Goal: Task Accomplishment & Management: Use online tool/utility

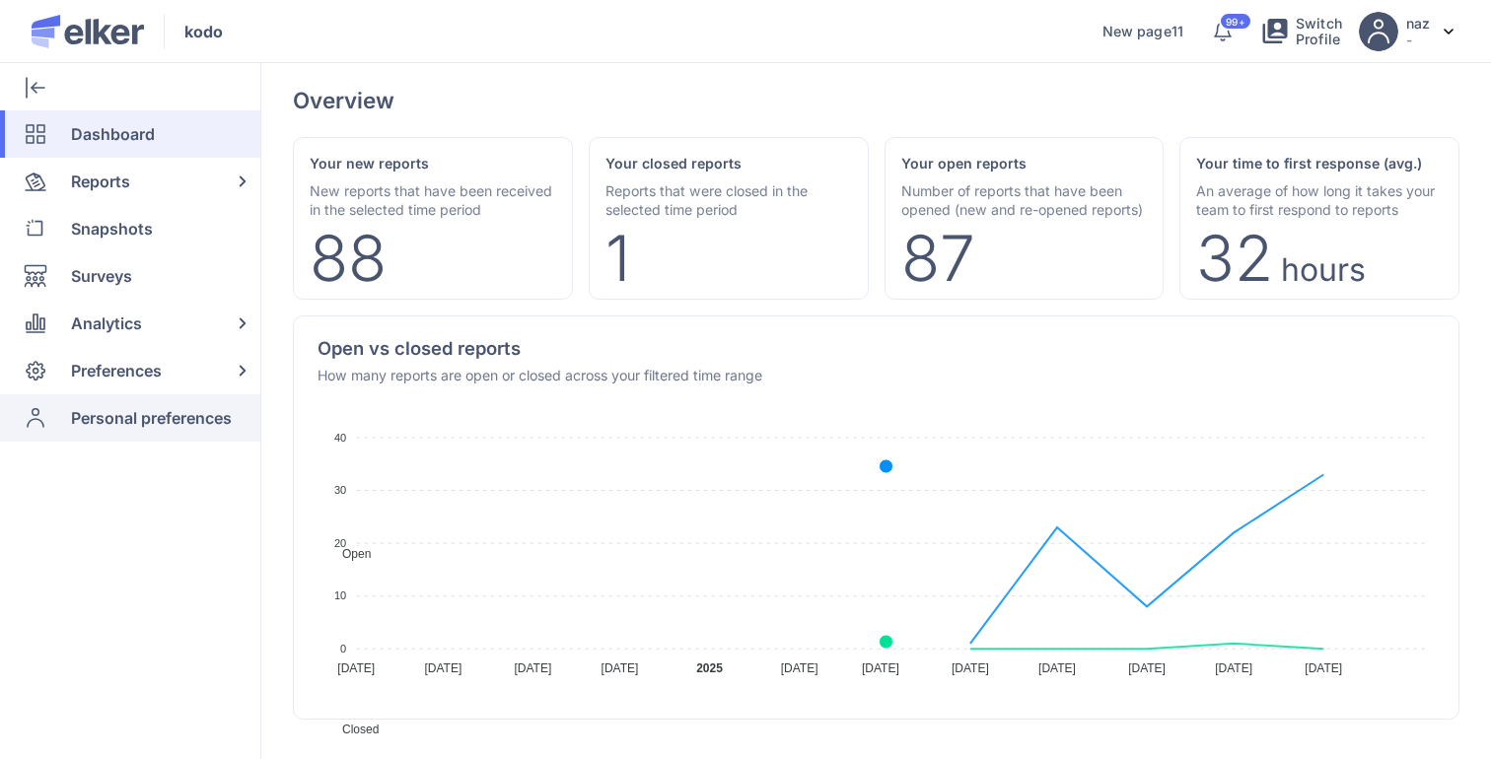
click at [190, 429] on span "Personal preferences" at bounding box center [151, 417] width 161 height 47
click at [187, 367] on div "Preferences" at bounding box center [126, 370] width 252 height 47
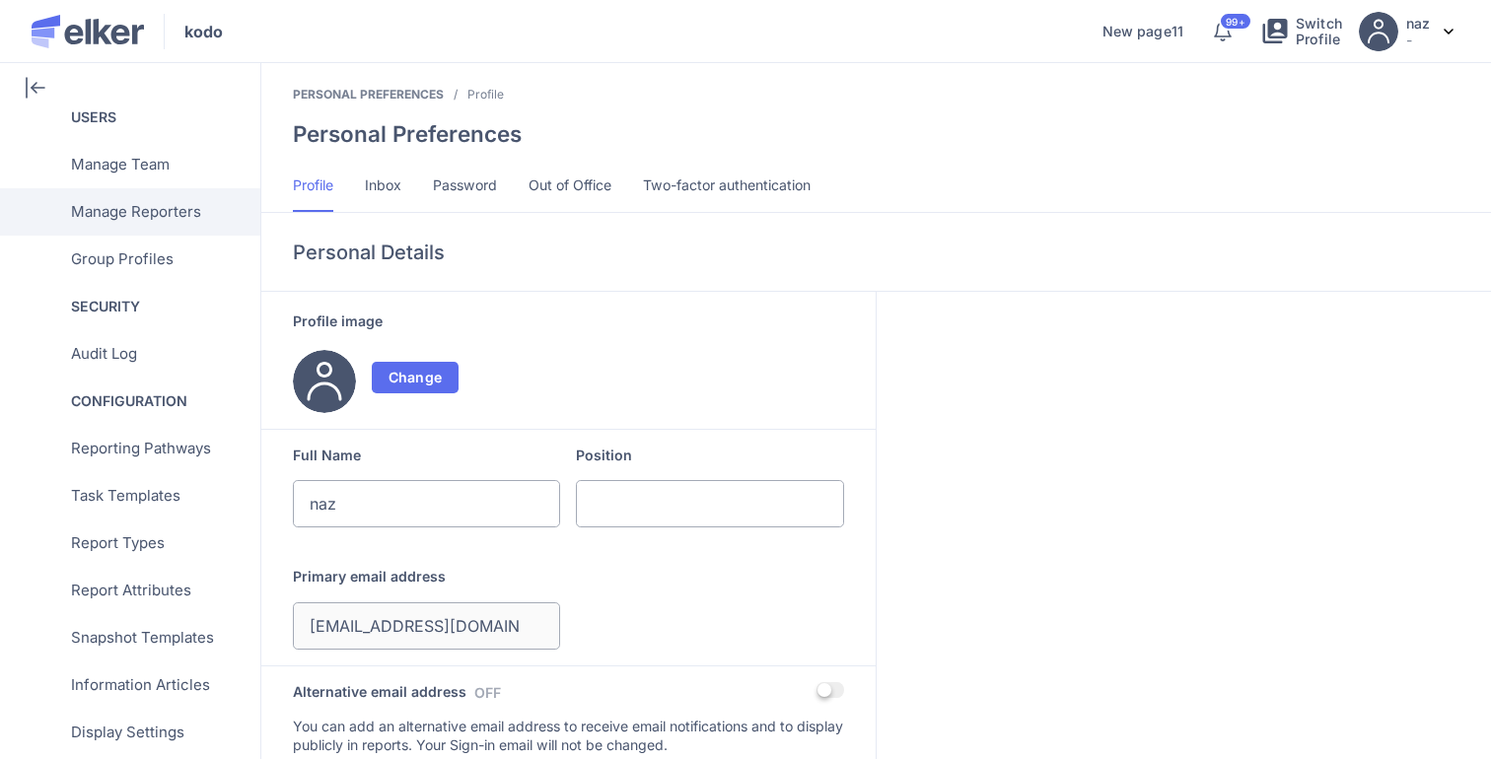
scroll to position [755, 0]
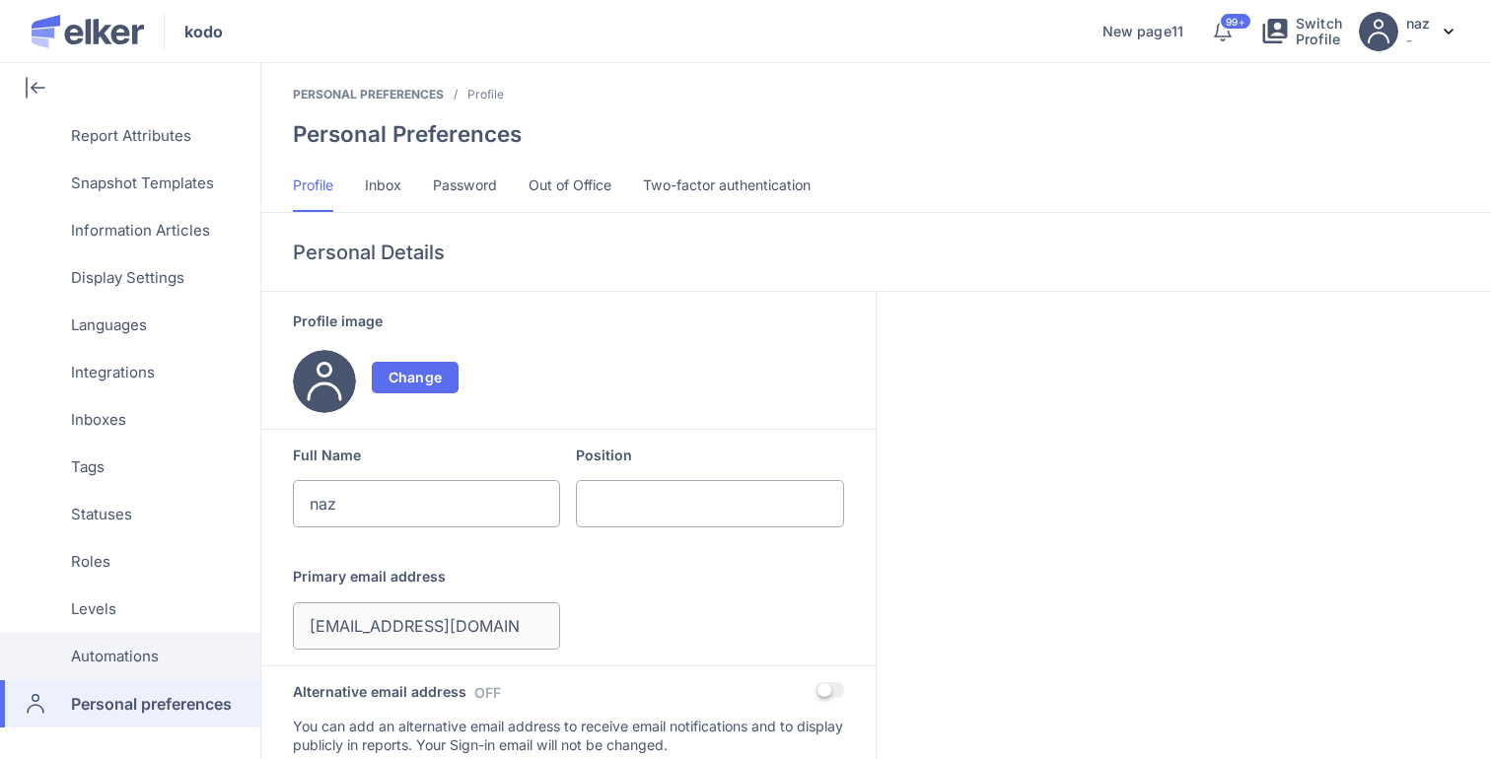
click at [117, 668] on span "Automations" at bounding box center [115, 656] width 88 height 47
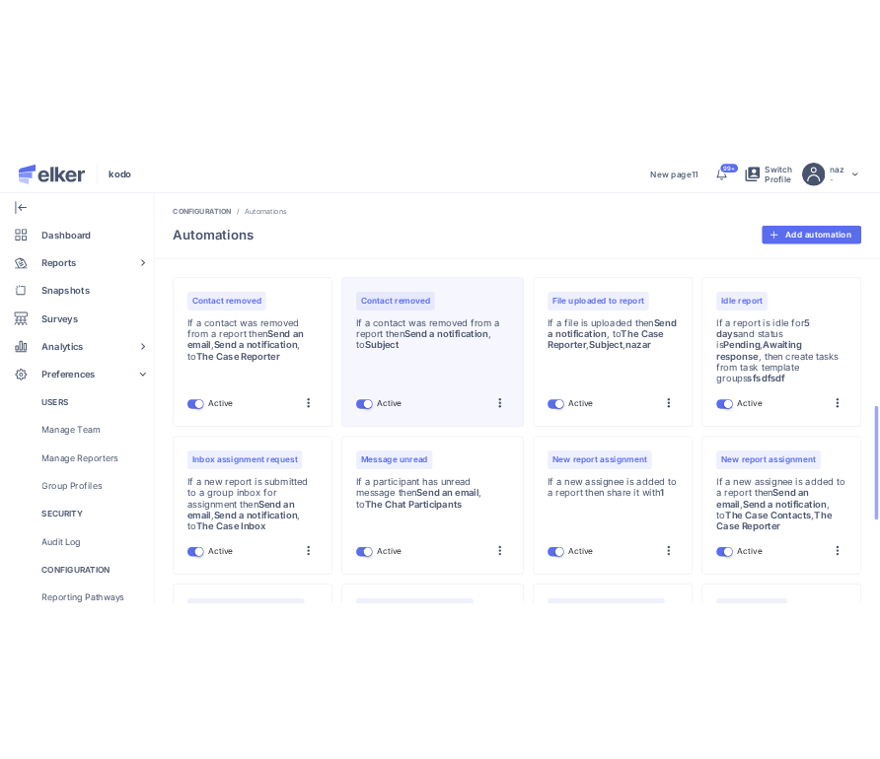
scroll to position [1177, 0]
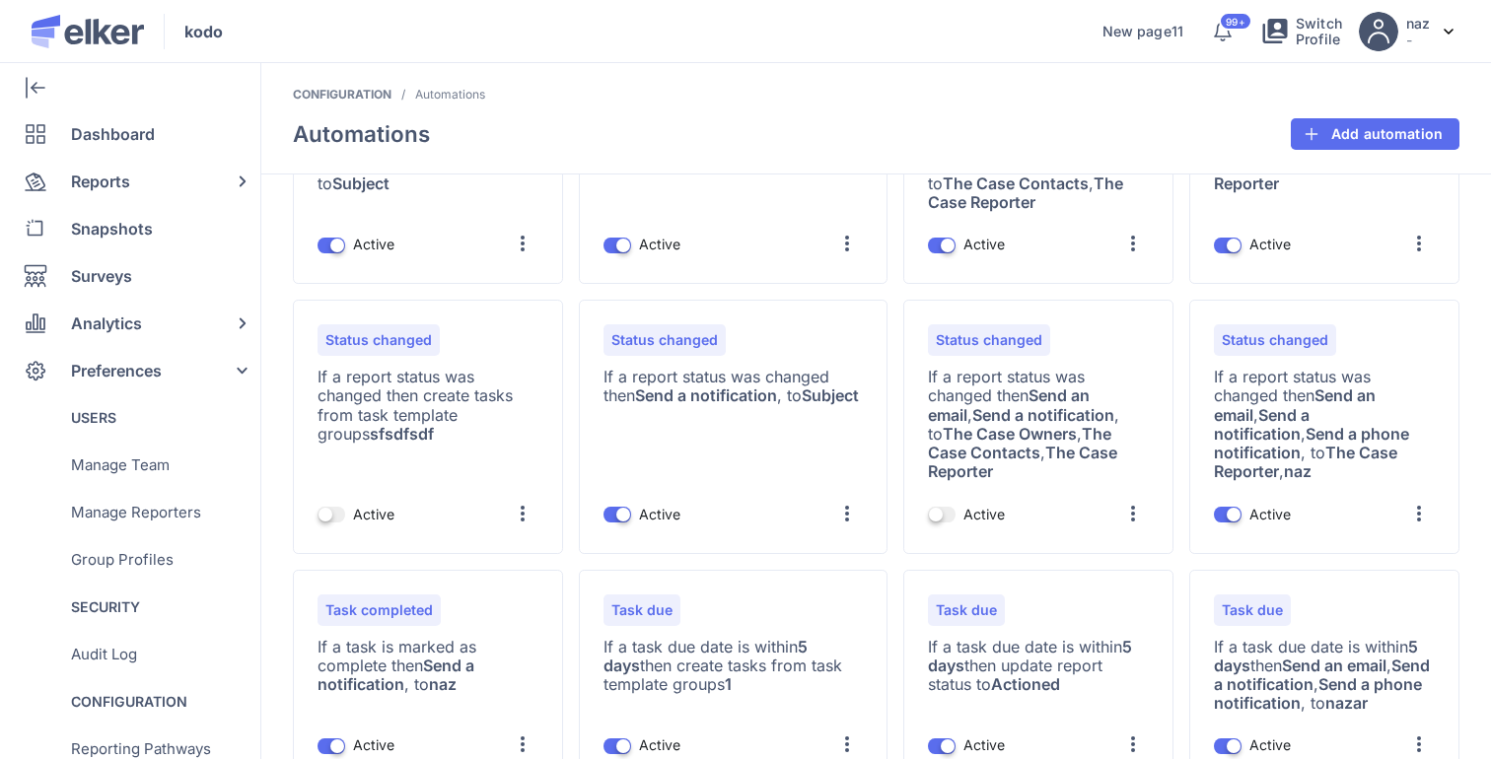
click at [1037, 111] on div "Configuration / Automations / Automations Add automation" at bounding box center [876, 131] width 1230 height 88
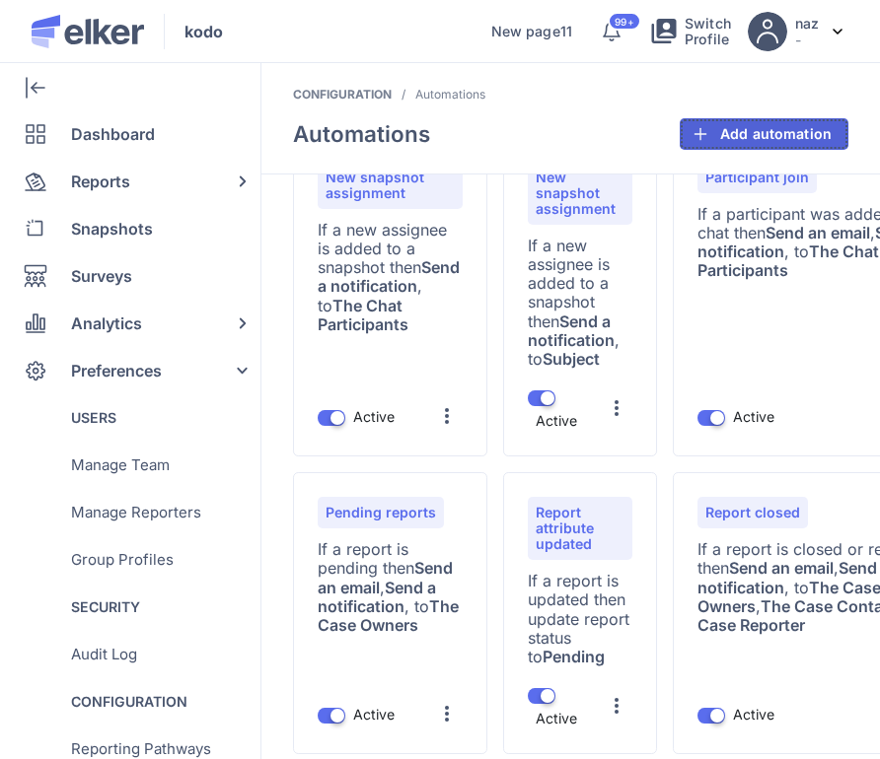
click at [749, 129] on span "Add automation" at bounding box center [775, 134] width 111 height 14
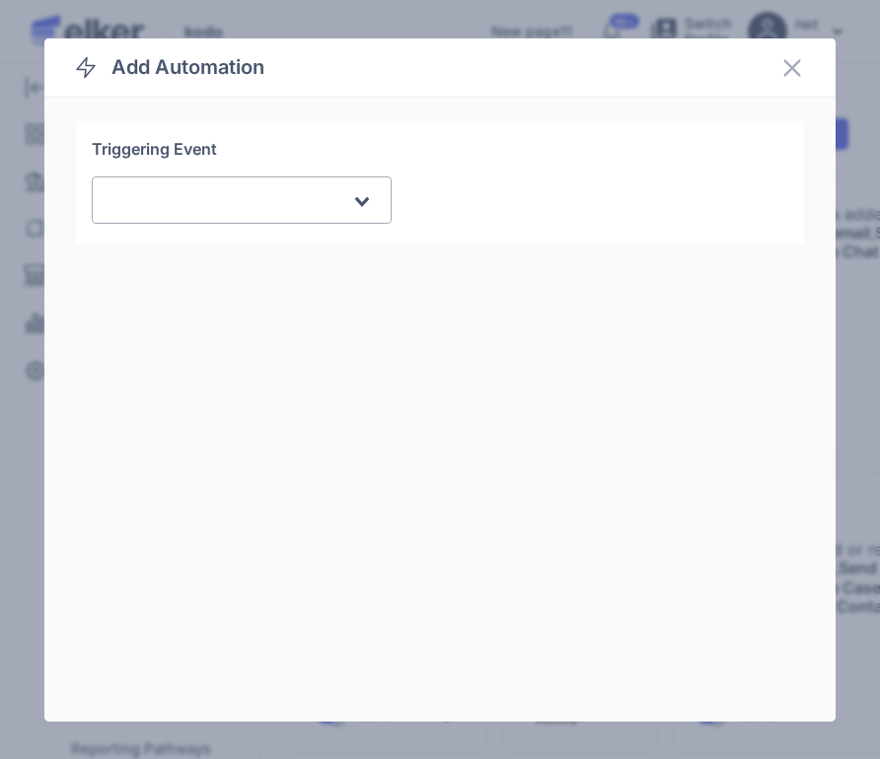
click at [309, 179] on div "Loading..." at bounding box center [242, 200] width 300 height 47
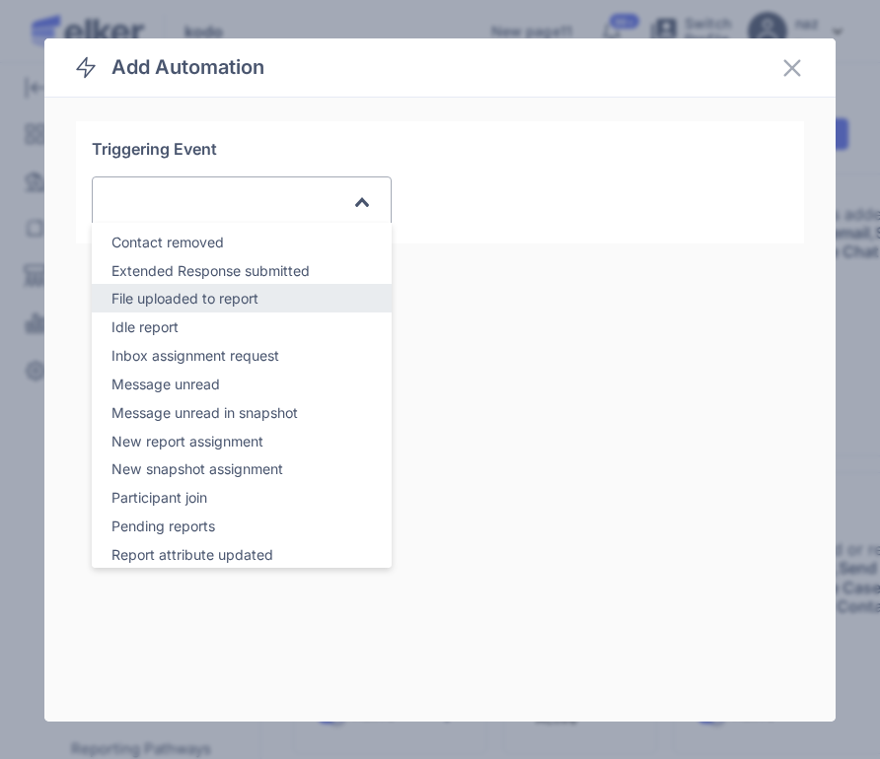
scroll to position [262, 0]
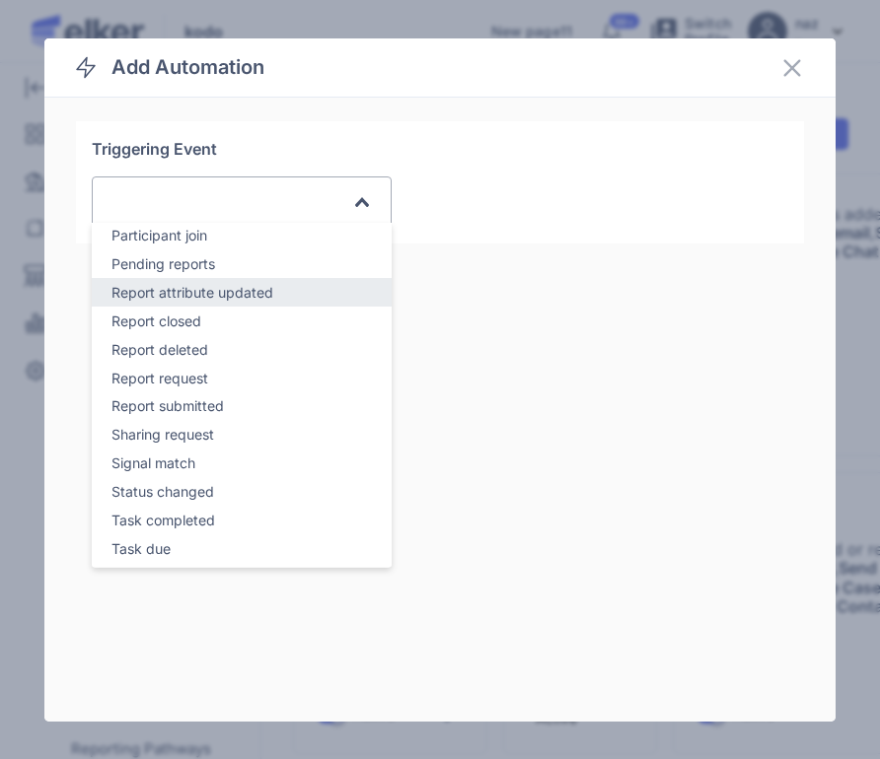
click at [251, 293] on span "Report attribute updated" at bounding box center [192, 292] width 162 height 17
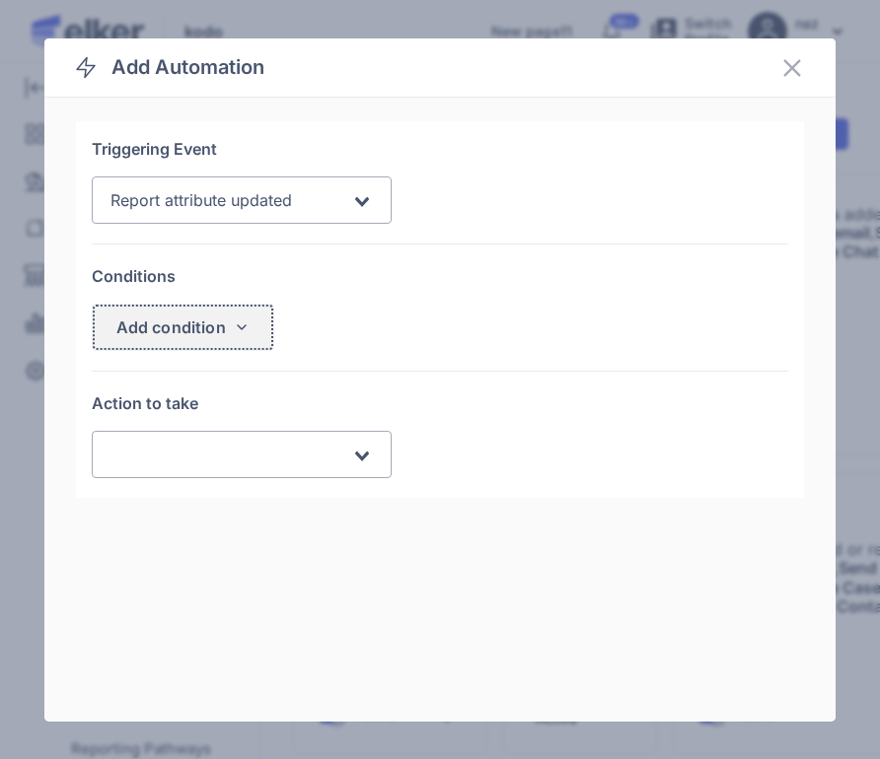
click at [204, 327] on div "Add condition" at bounding box center [170, 328] width 109 height 16
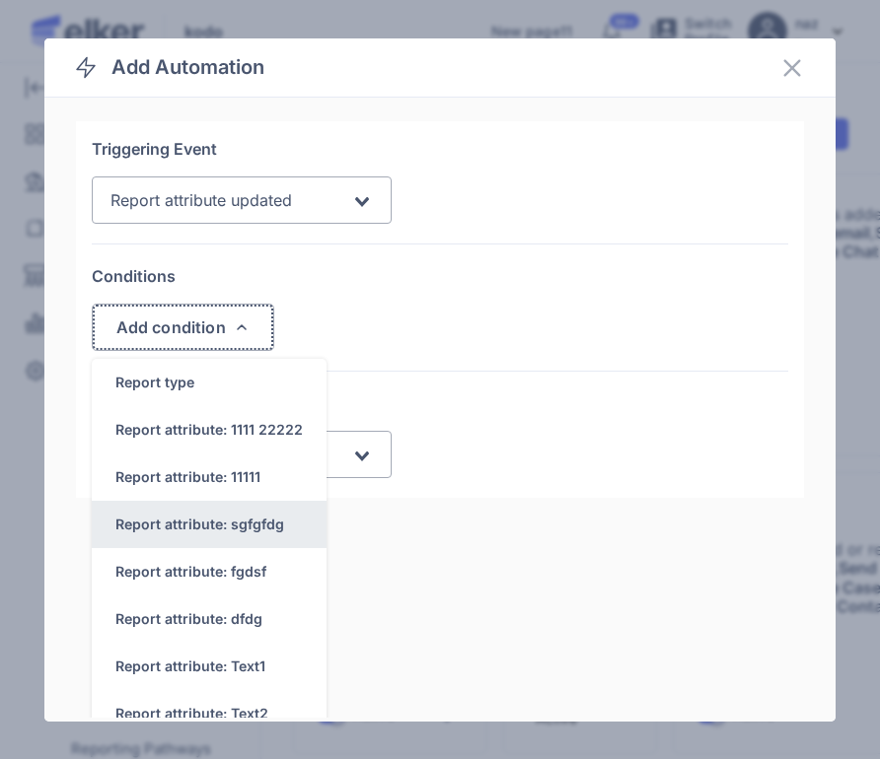
scroll to position [20, 0]
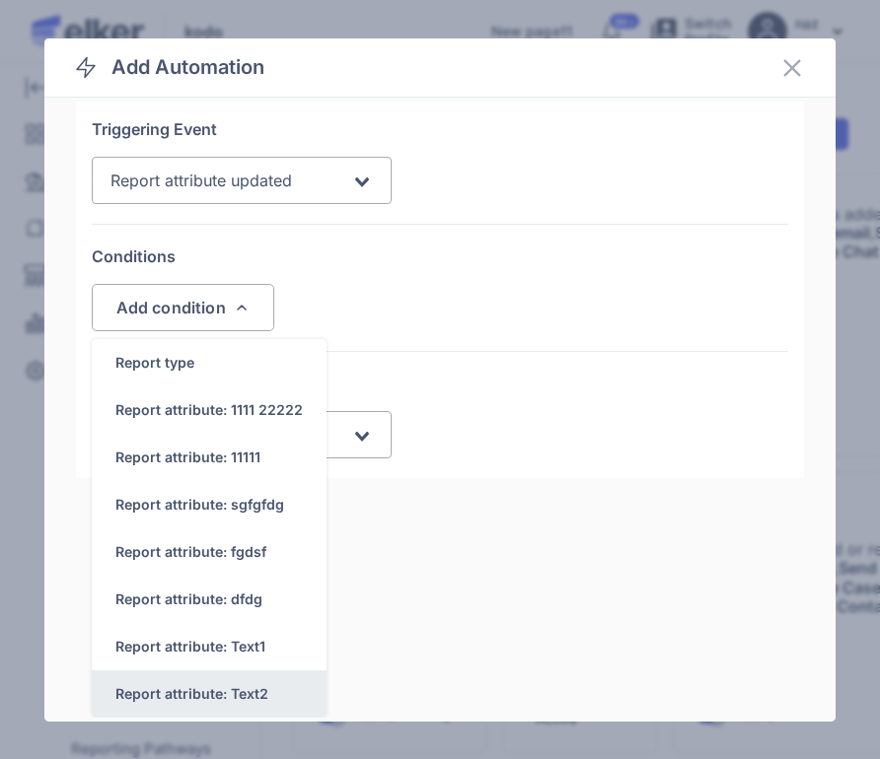
click at [202, 706] on div "Report attribute: Text2" at bounding box center [209, 694] width 235 height 47
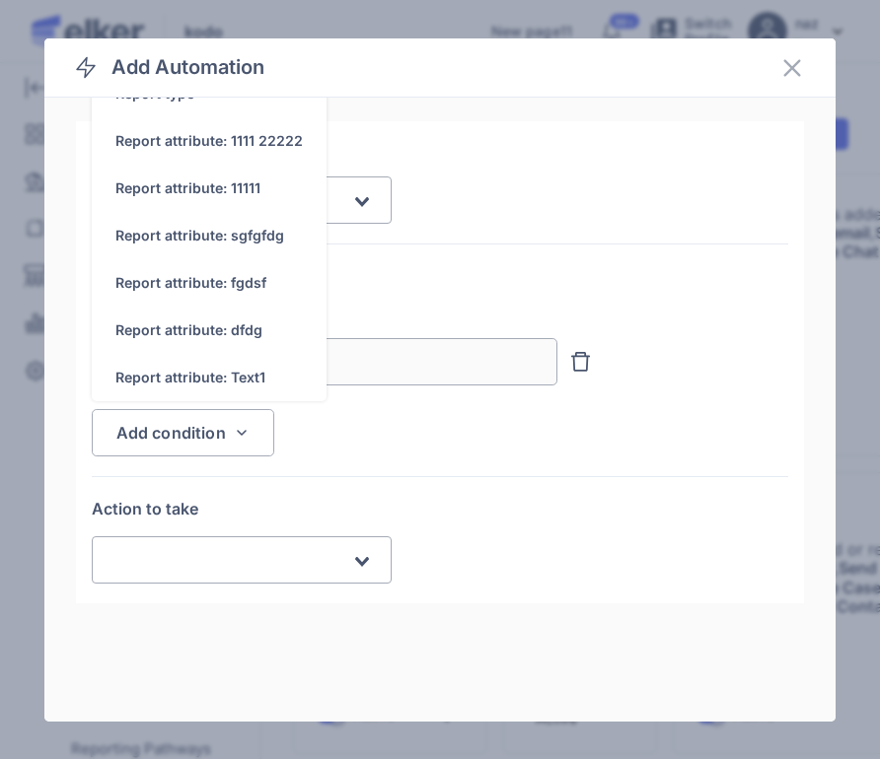
scroll to position [0, 0]
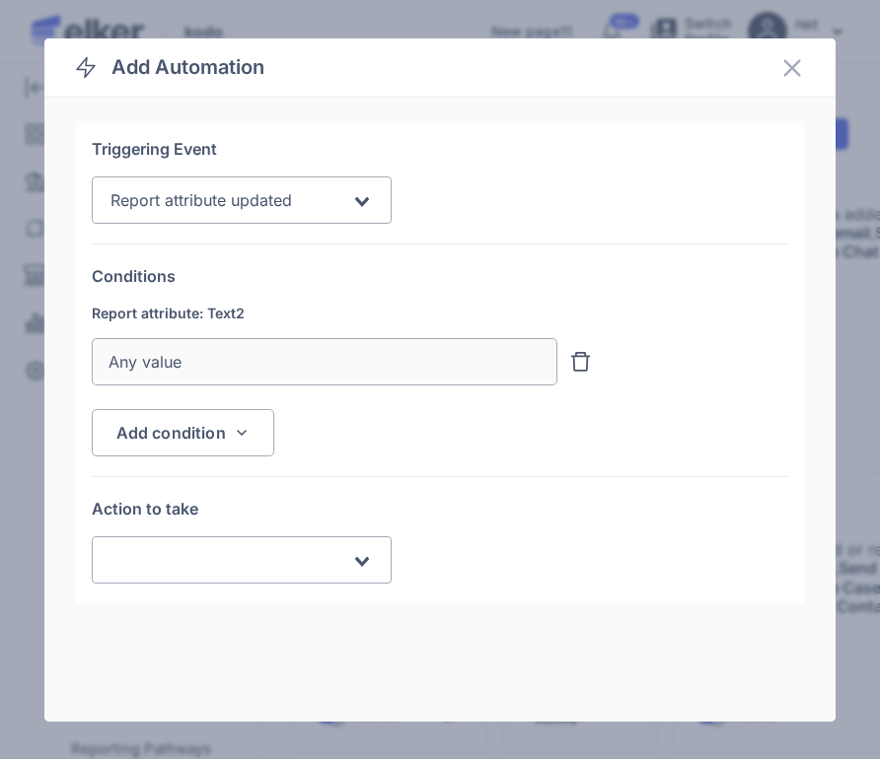
click at [206, 548] on div "Search for option" at bounding box center [230, 560] width 244 height 36
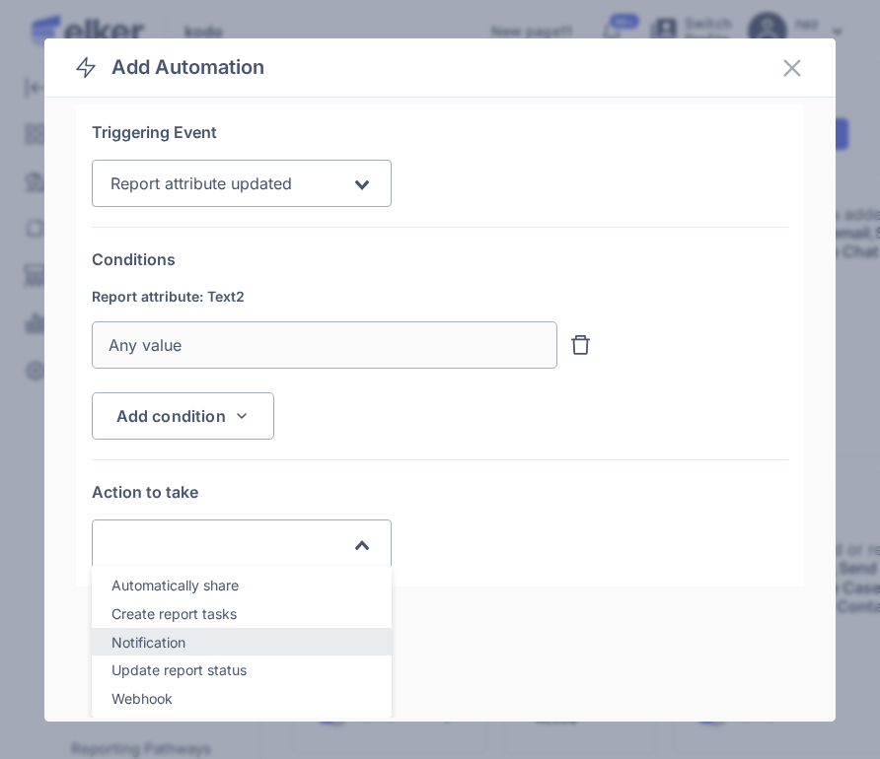
click at [193, 638] on div "Notification" at bounding box center [241, 642] width 260 height 23
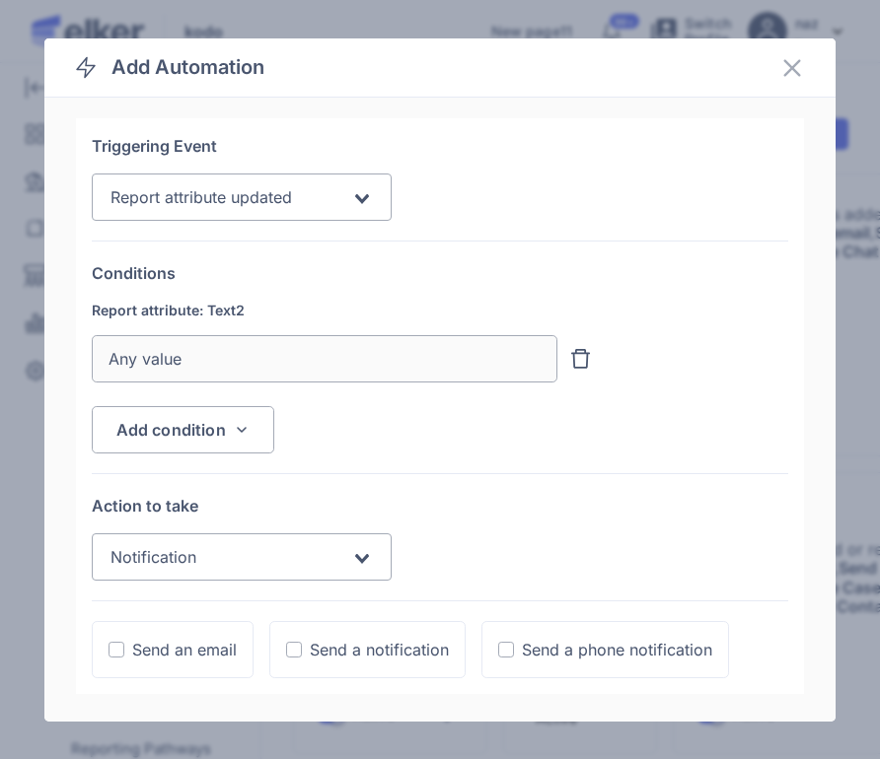
scroll to position [3, 0]
click at [218, 540] on div "Notification" at bounding box center [230, 557] width 244 height 36
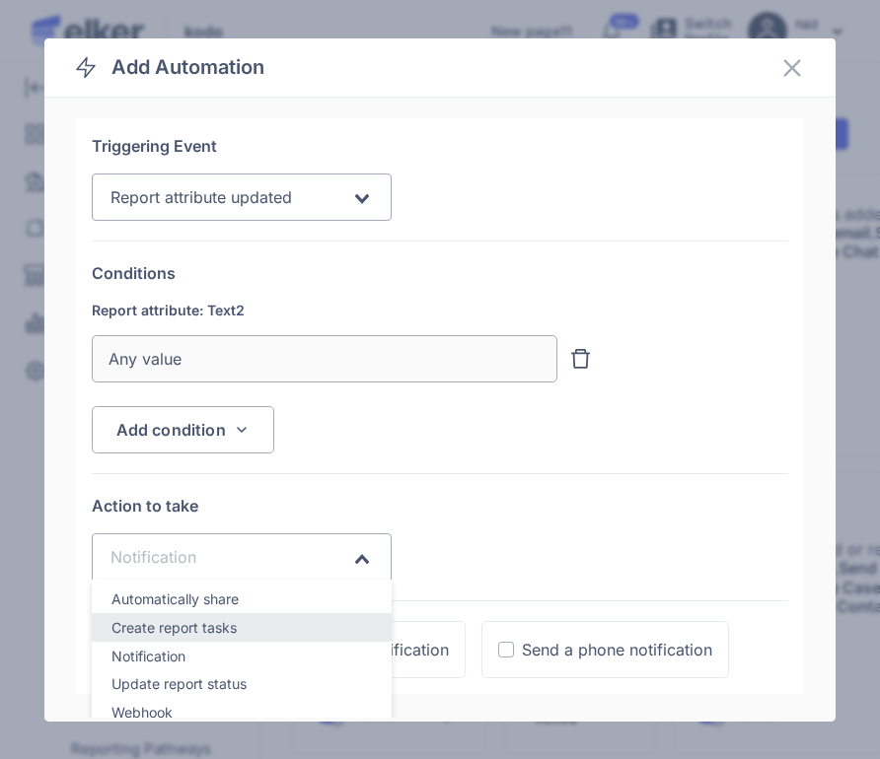
click at [198, 625] on span "Create report tasks" at bounding box center [173, 627] width 125 height 17
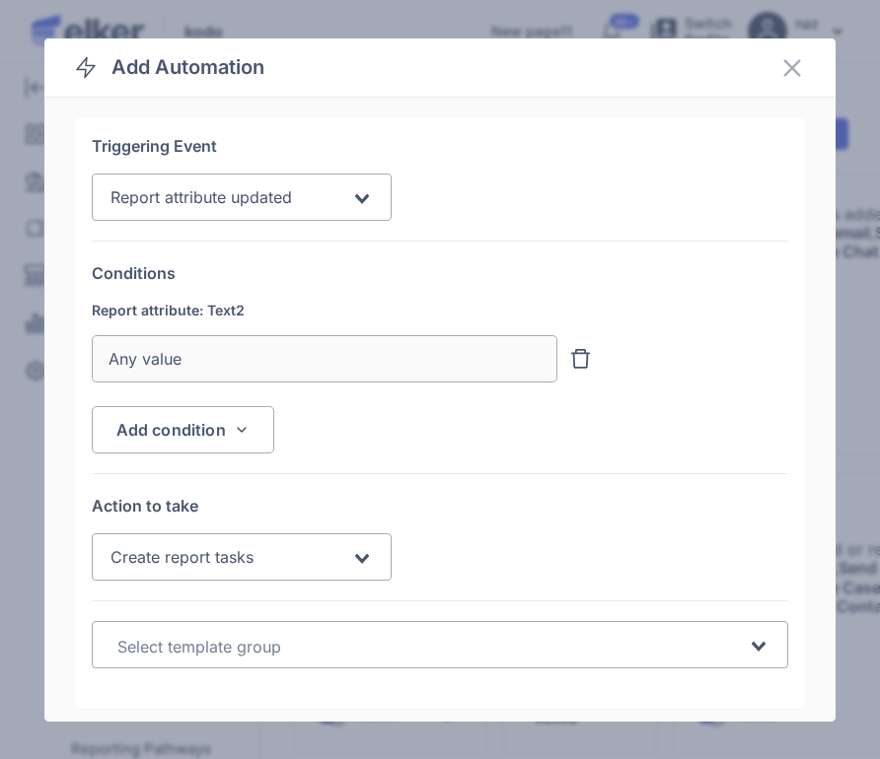
click at [197, 648] on input "Search for option" at bounding box center [428, 647] width 637 height 24
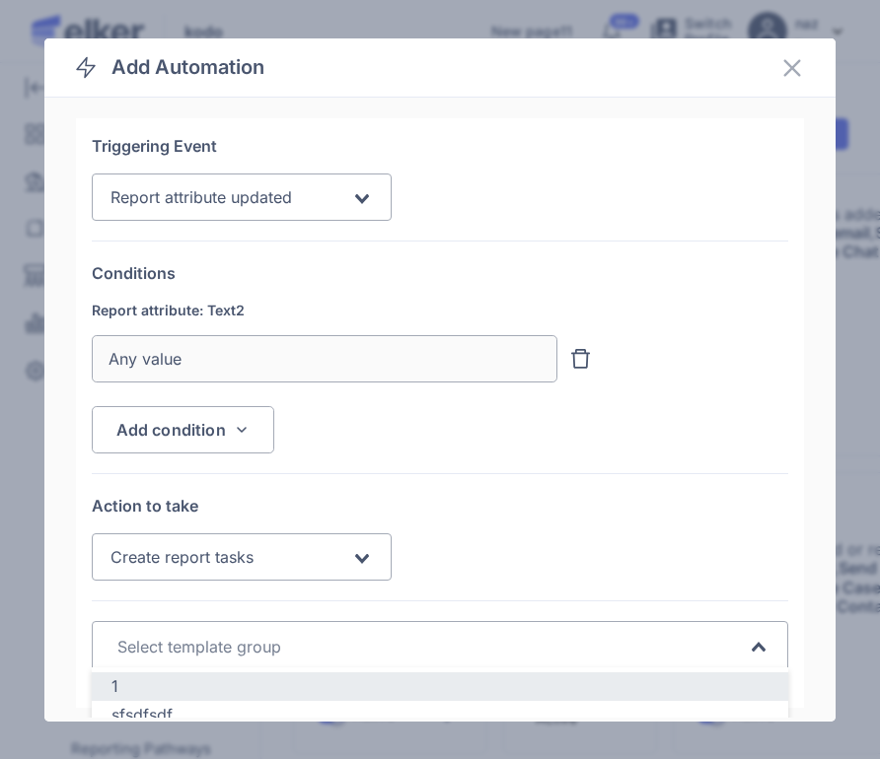
click at [177, 697] on div "1" at bounding box center [440, 687] width 658 height 23
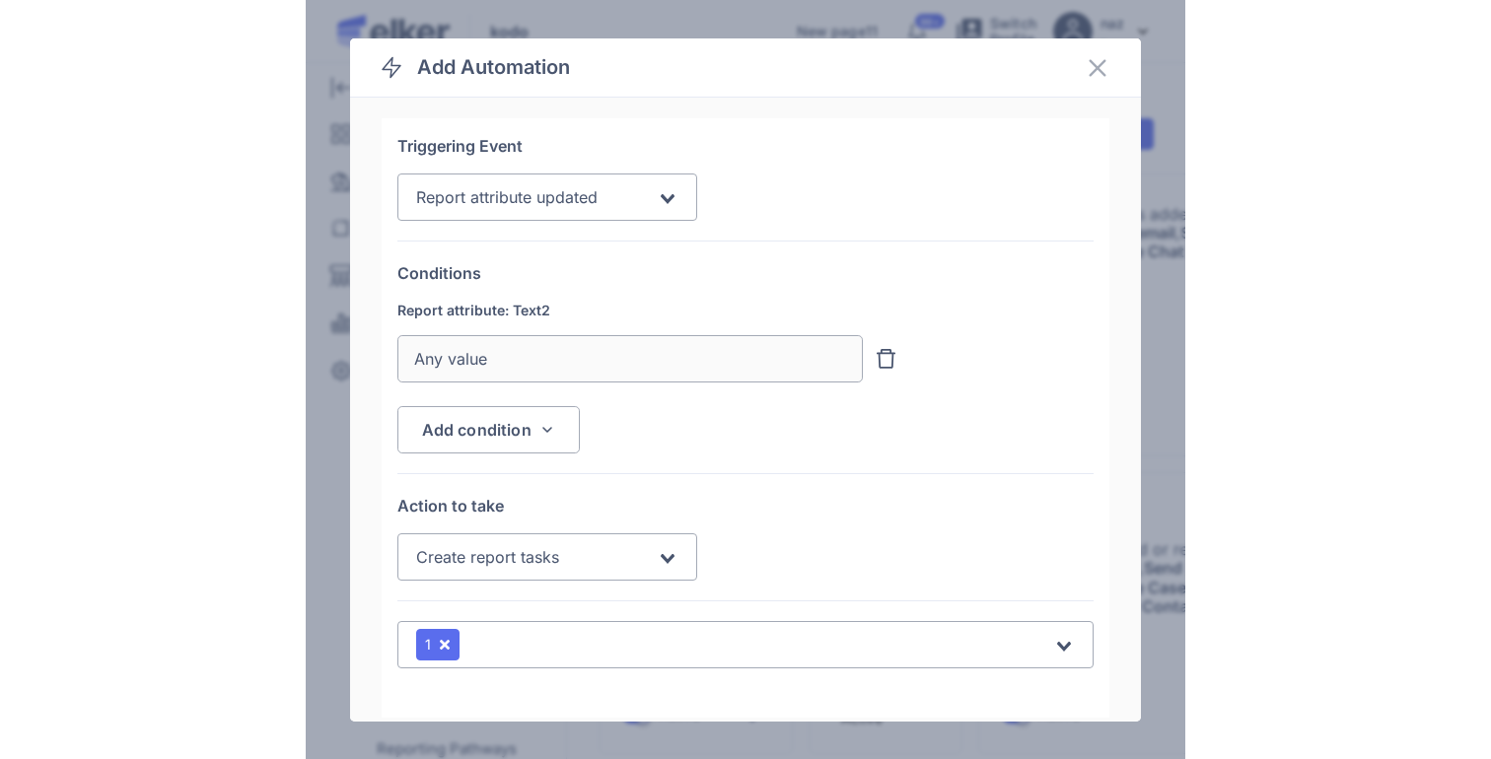
scroll to position [96, 0]
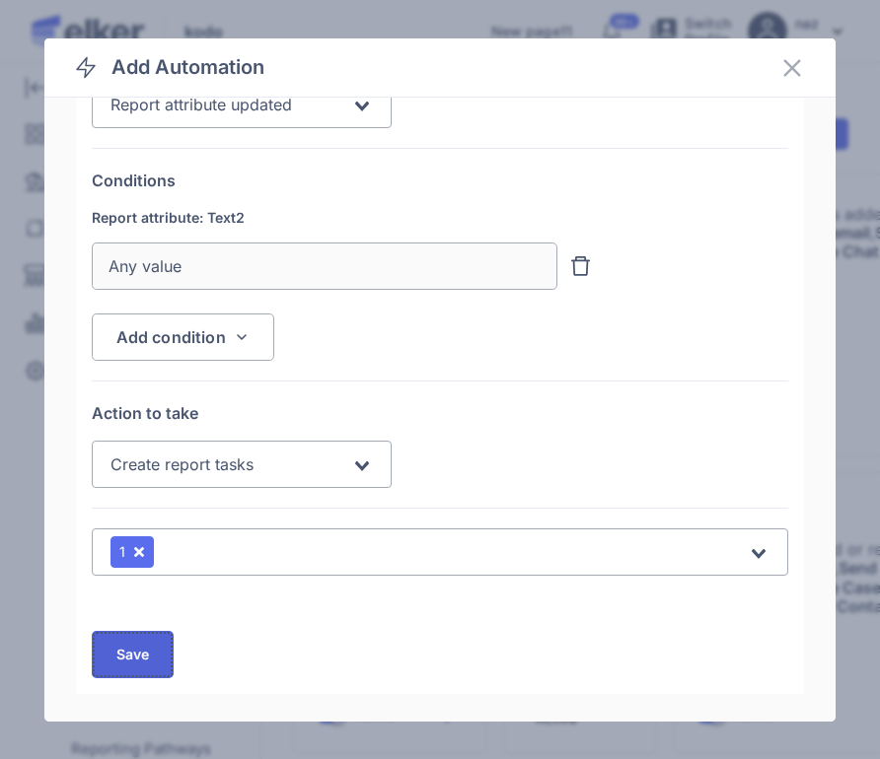
click at [103, 660] on button "Save" at bounding box center [133, 654] width 83 height 47
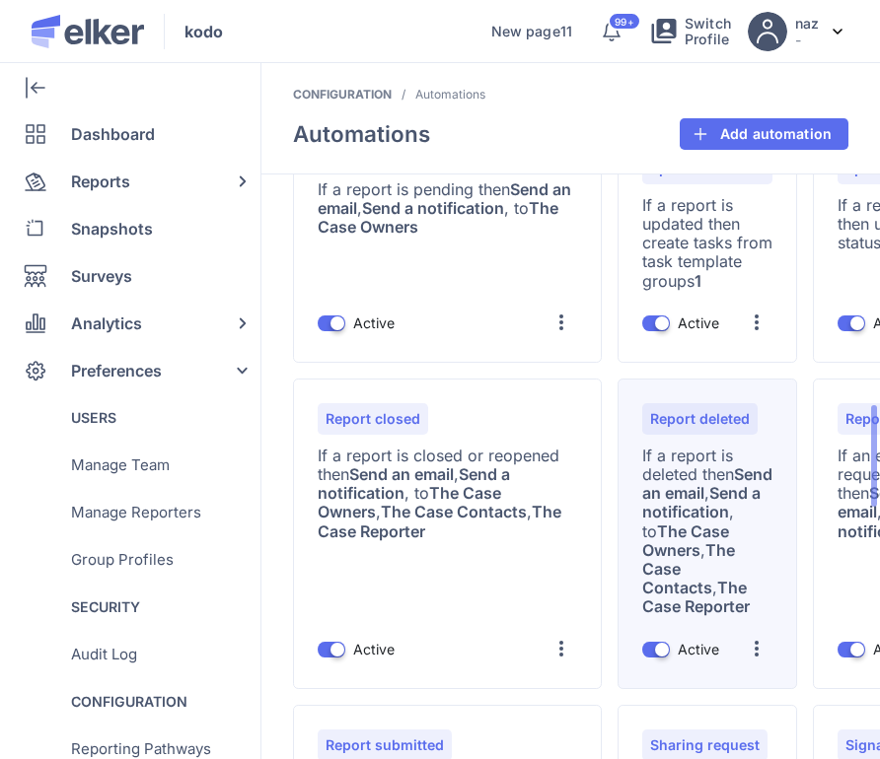
scroll to position [1321, 0]
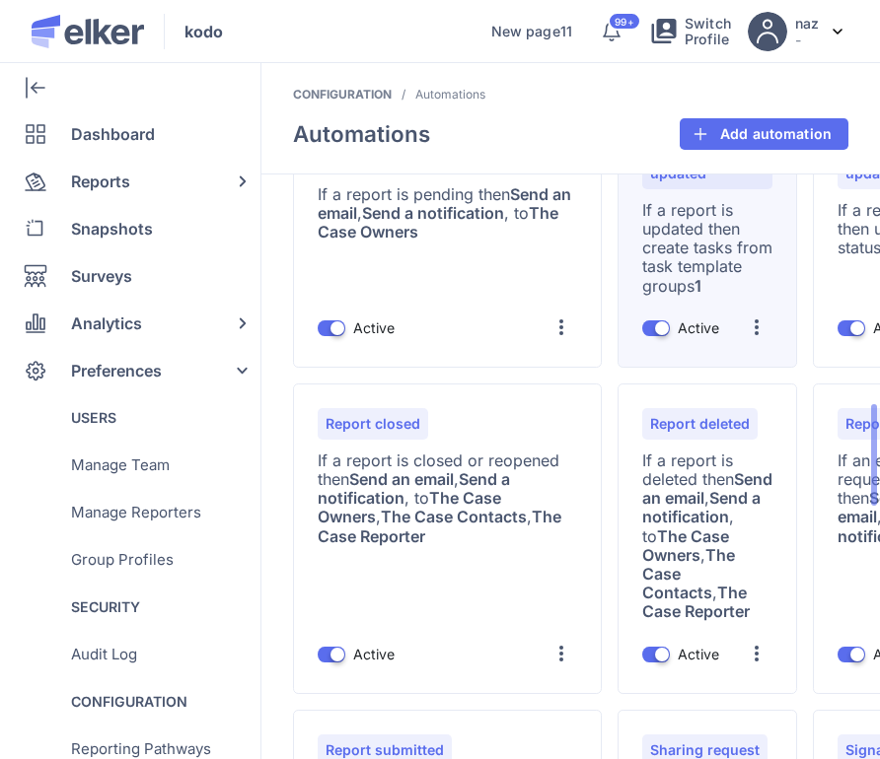
click at [741, 343] on div at bounding box center [757, 328] width 32 height 32
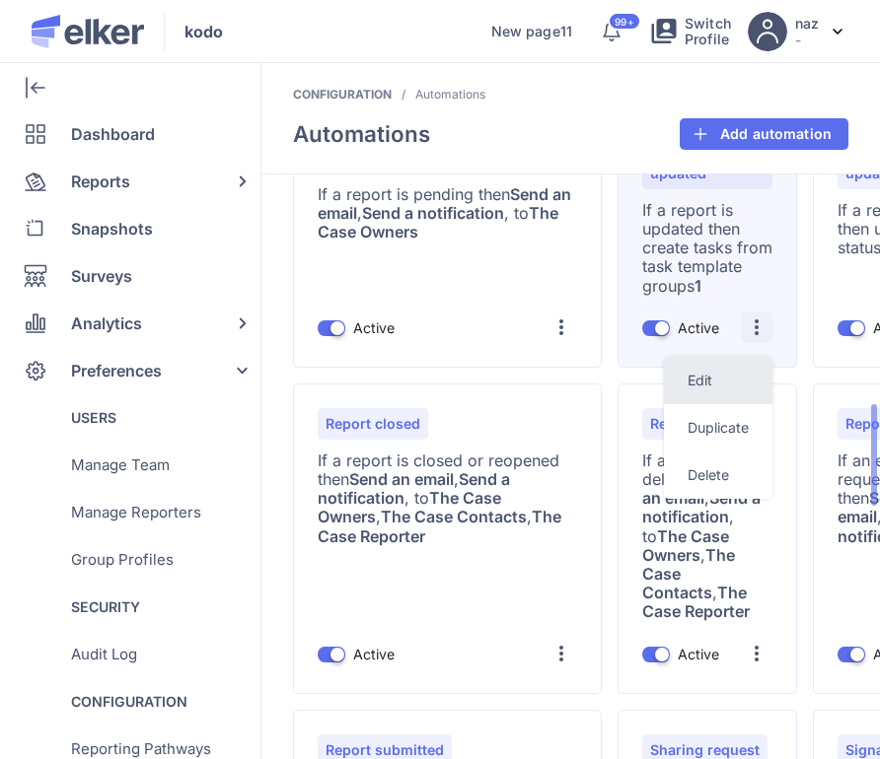
click at [664, 404] on div "Edit" at bounding box center [718, 380] width 108 height 47
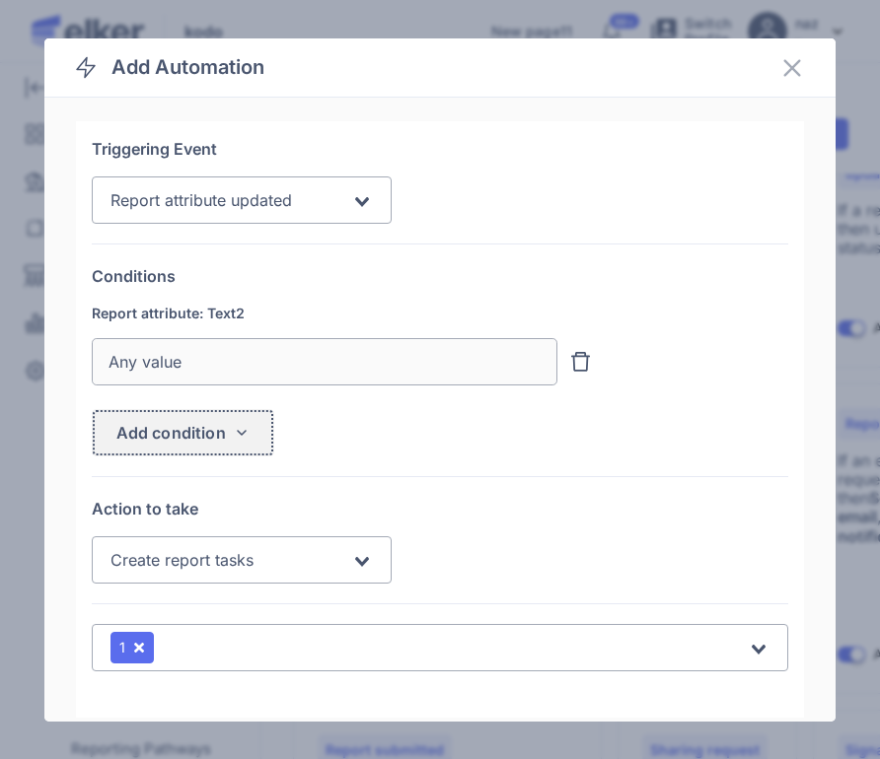
click at [224, 429] on button "Add condition" at bounding box center [183, 432] width 182 height 47
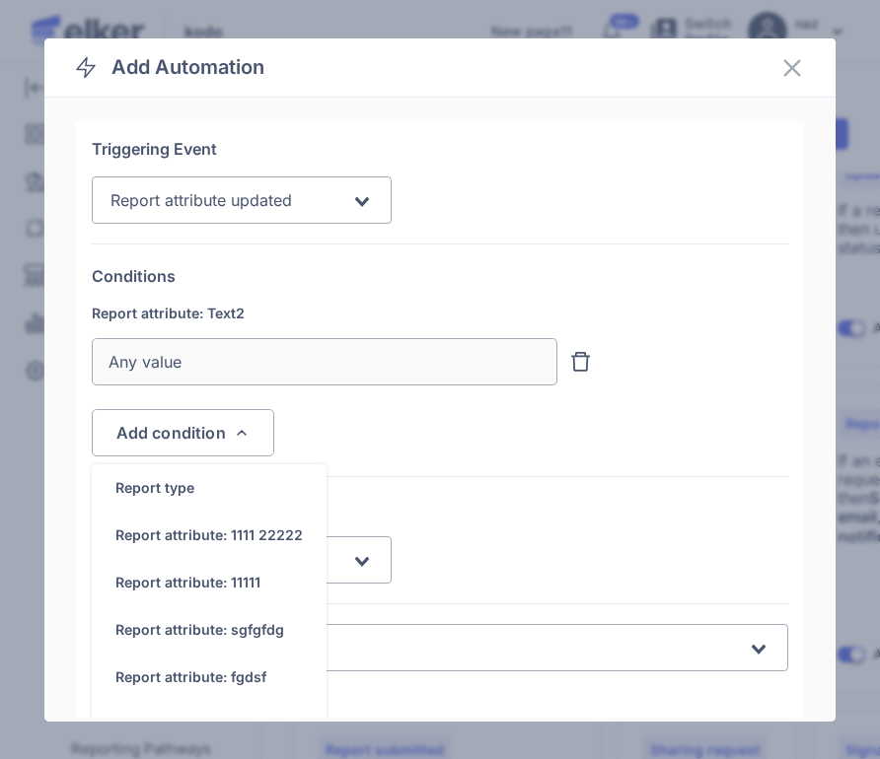
click at [396, 401] on div "Report attribute: Text2 Any value" at bounding box center [344, 357] width 505 height 106
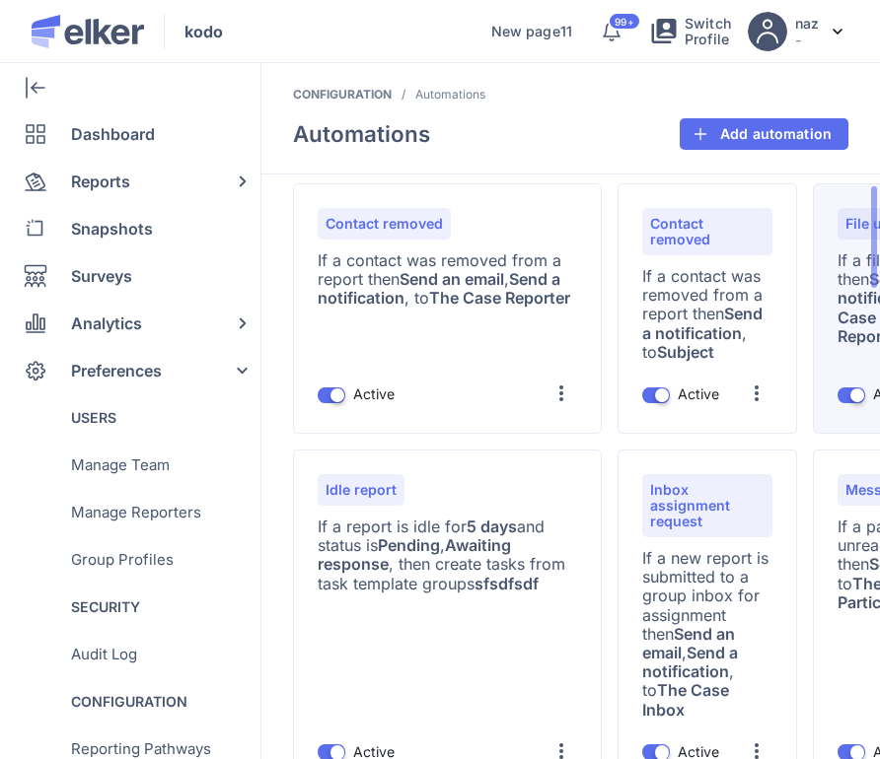
scroll to position [30, 0]
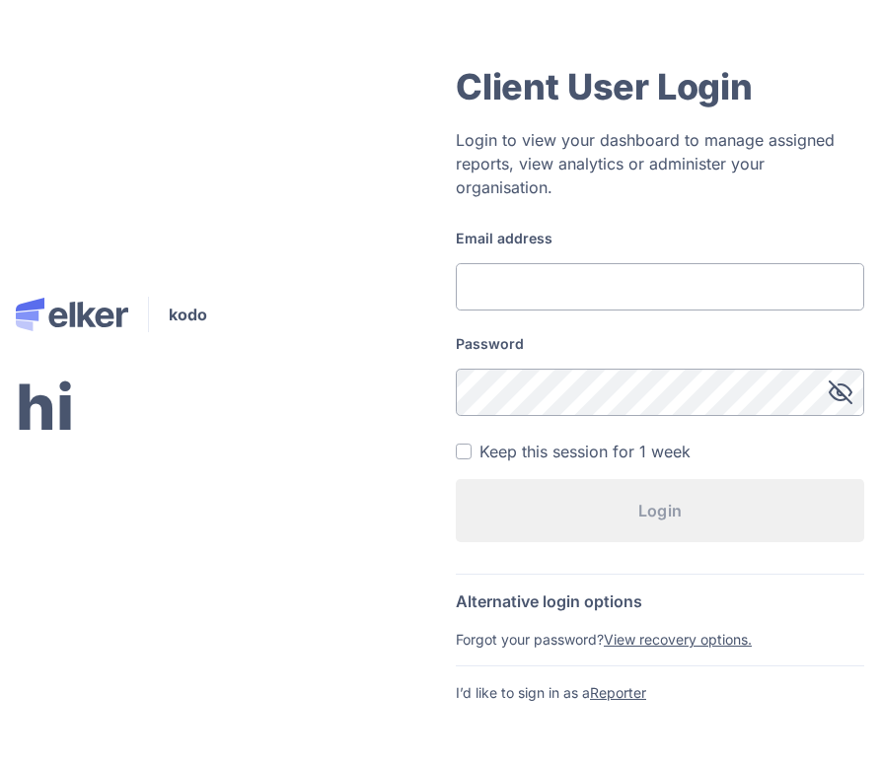
click at [558, 264] on input "Email address" at bounding box center [660, 286] width 408 height 47
type input "test1@test.com"
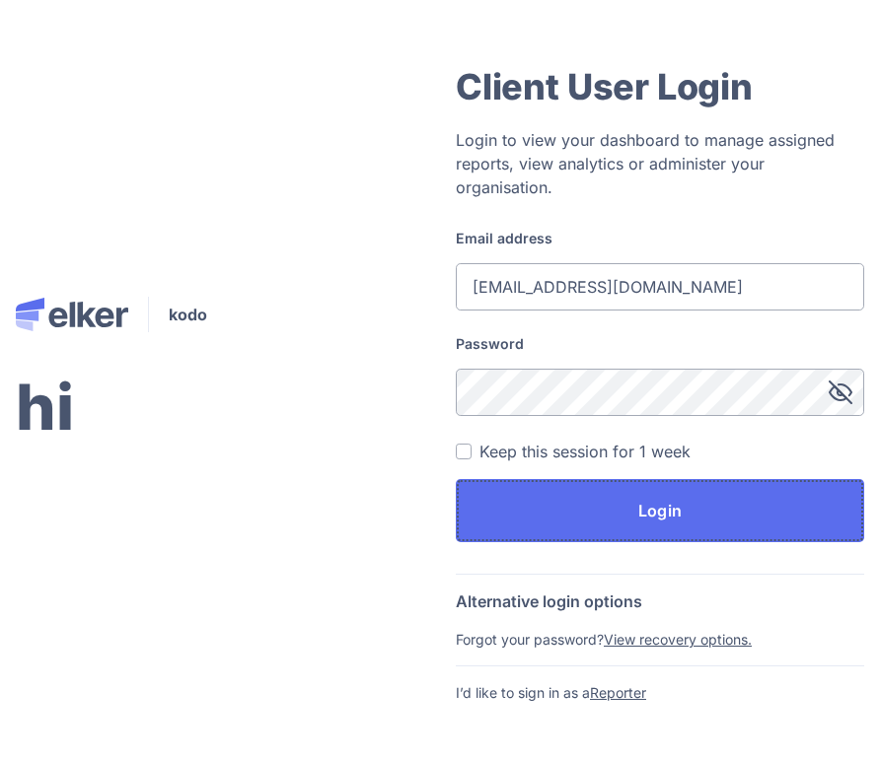
click at [563, 498] on button "Login" at bounding box center [660, 510] width 408 height 63
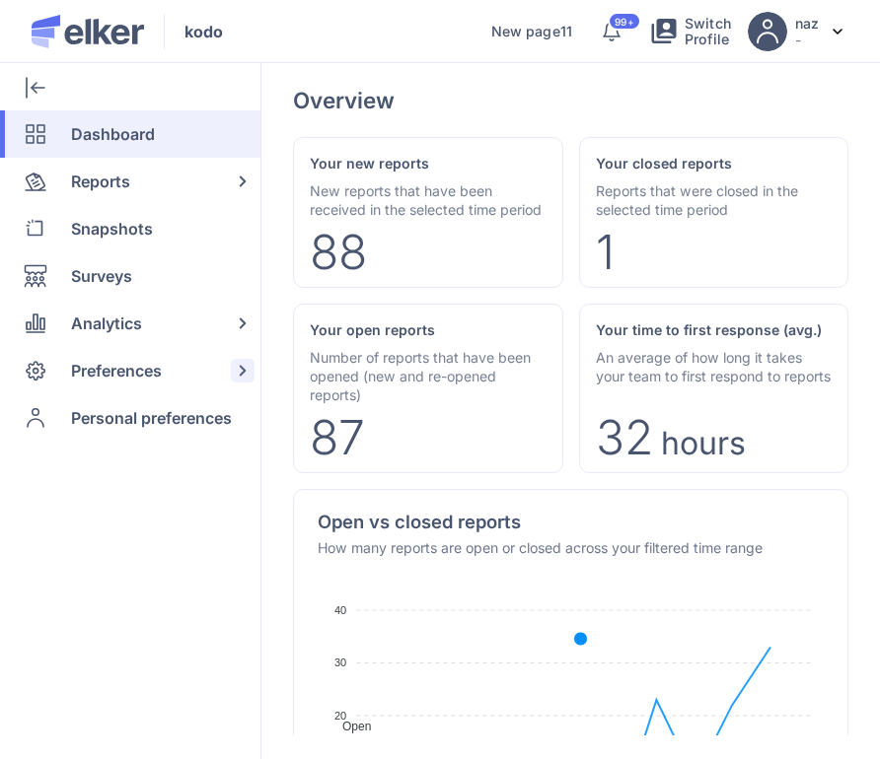
click at [211, 362] on div "Preferences" at bounding box center [126, 370] width 252 height 47
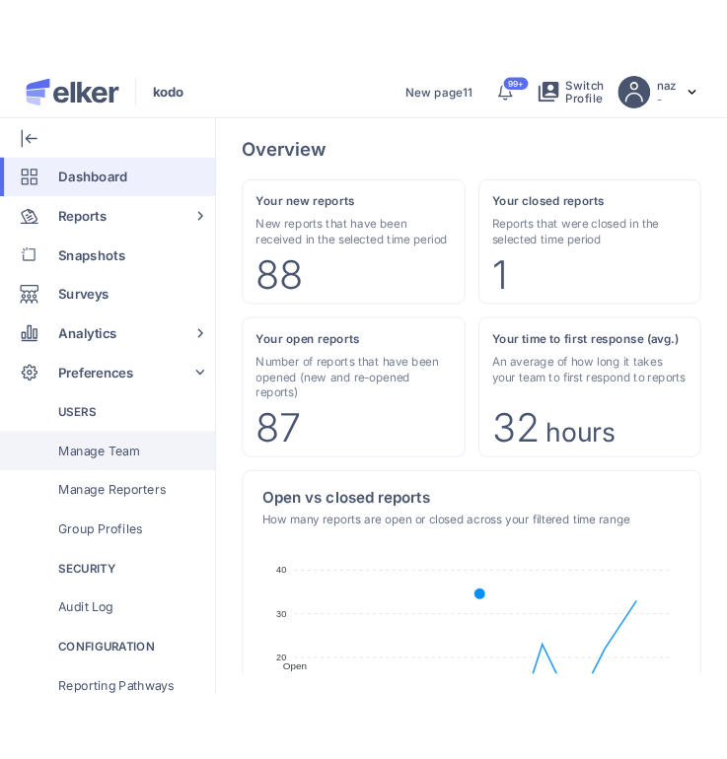
scroll to position [755, 0]
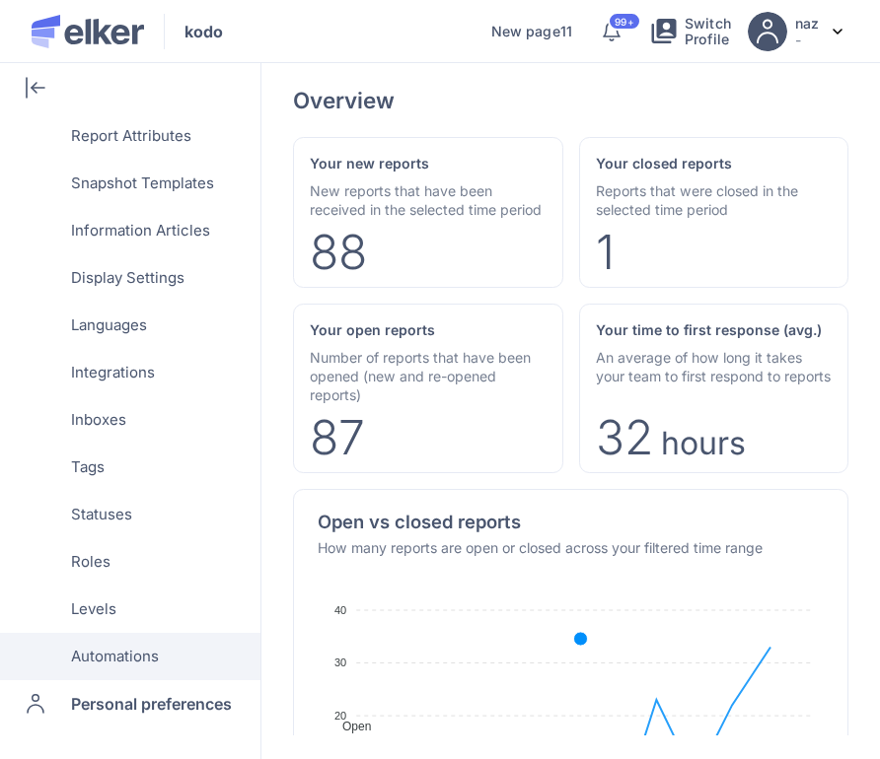
click at [101, 640] on span "Automations" at bounding box center [115, 656] width 88 height 47
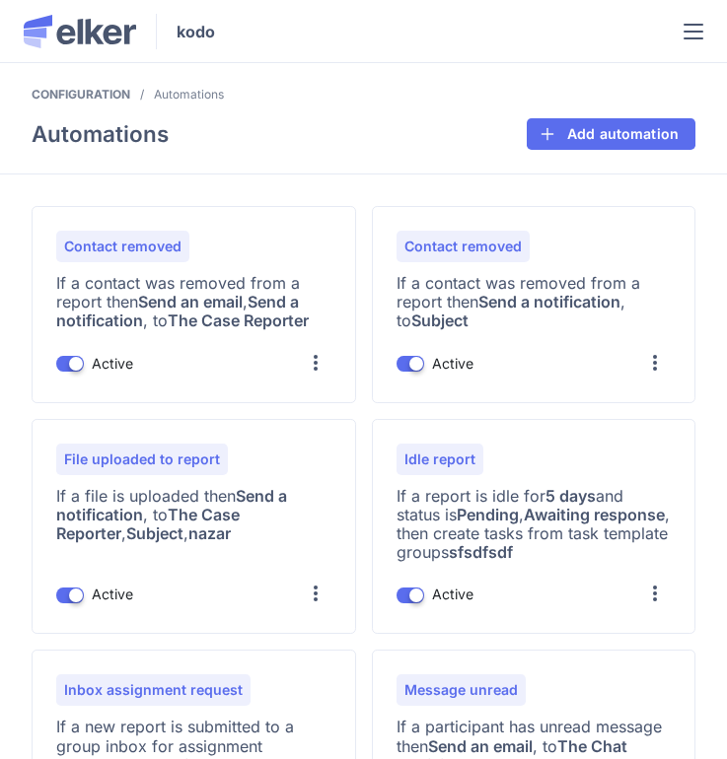
click at [686, 49] on div at bounding box center [693, 31] width 20 height 62
click at [689, 31] on span at bounding box center [693, 32] width 20 height 2
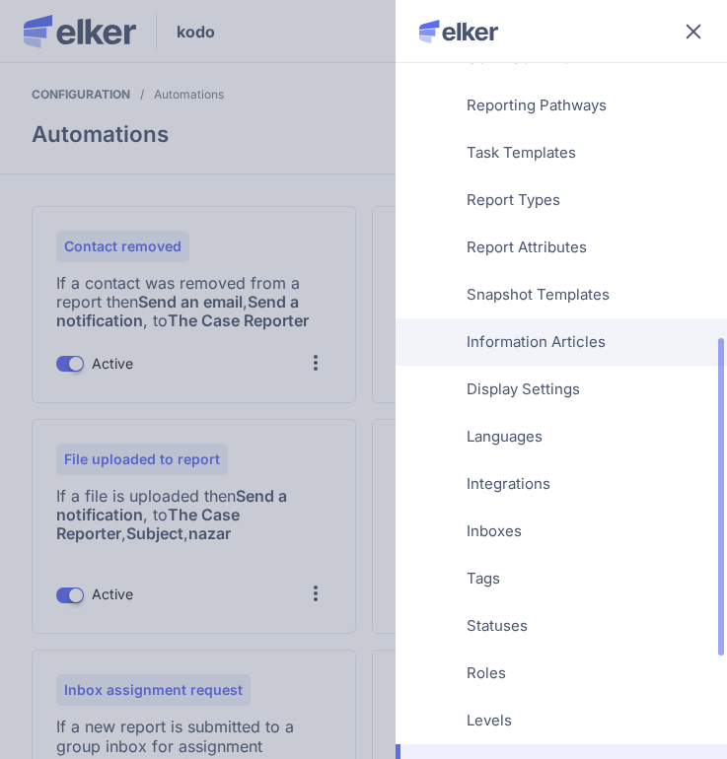
scroll to position [748, 0]
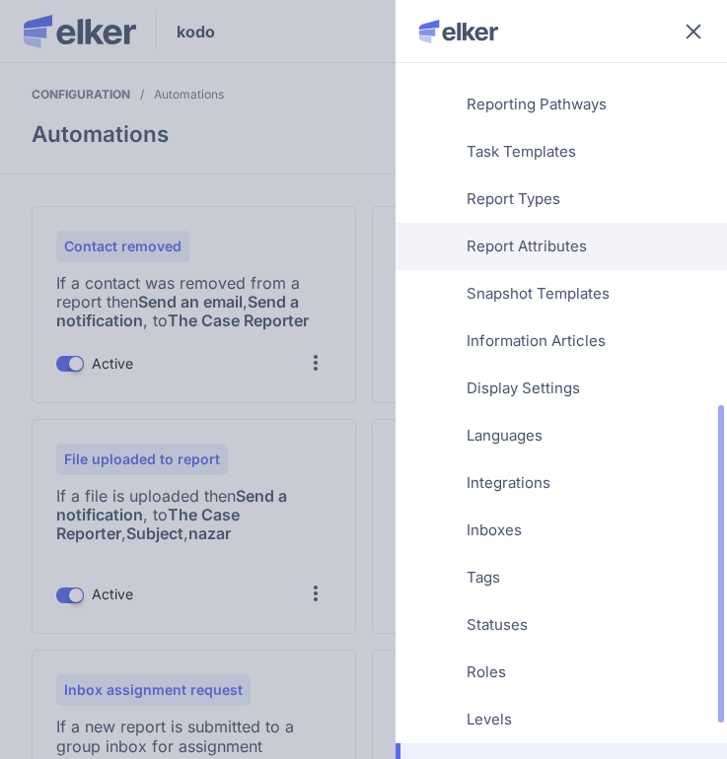
click at [530, 242] on span "Report Attributes" at bounding box center [526, 246] width 120 height 47
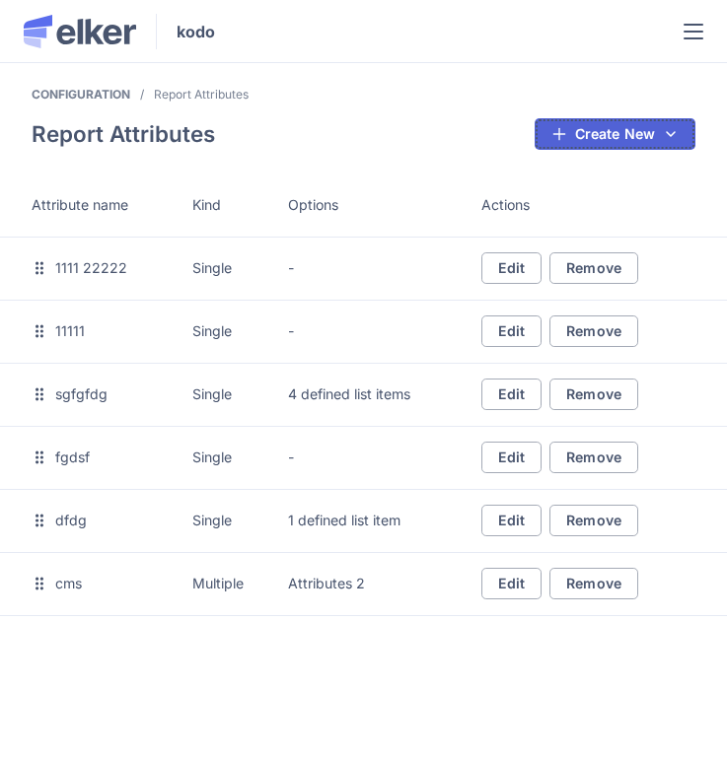
click at [615, 139] on button "Create New" at bounding box center [615, 134] width 161 height 32
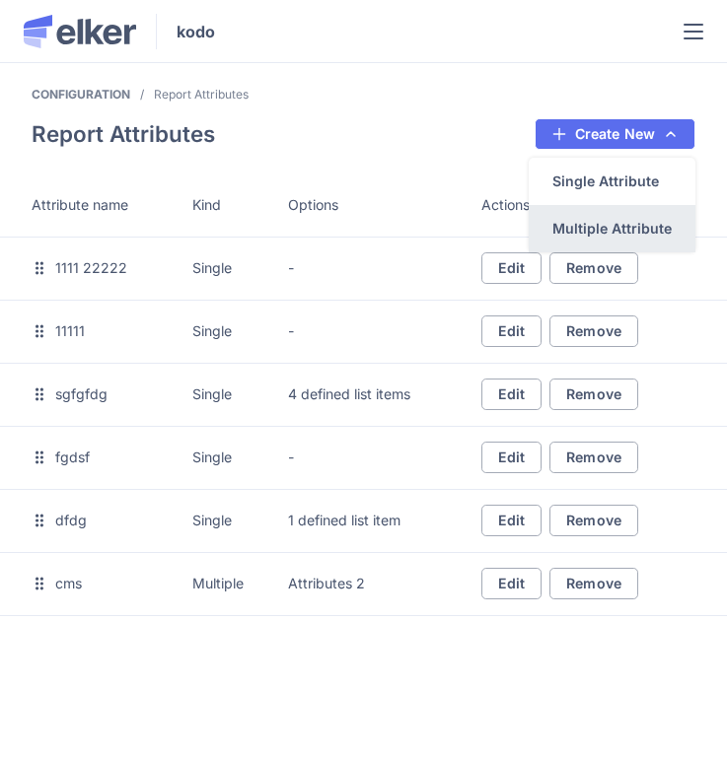
click at [631, 219] on div "Multiple Attribute" at bounding box center [611, 228] width 119 height 21
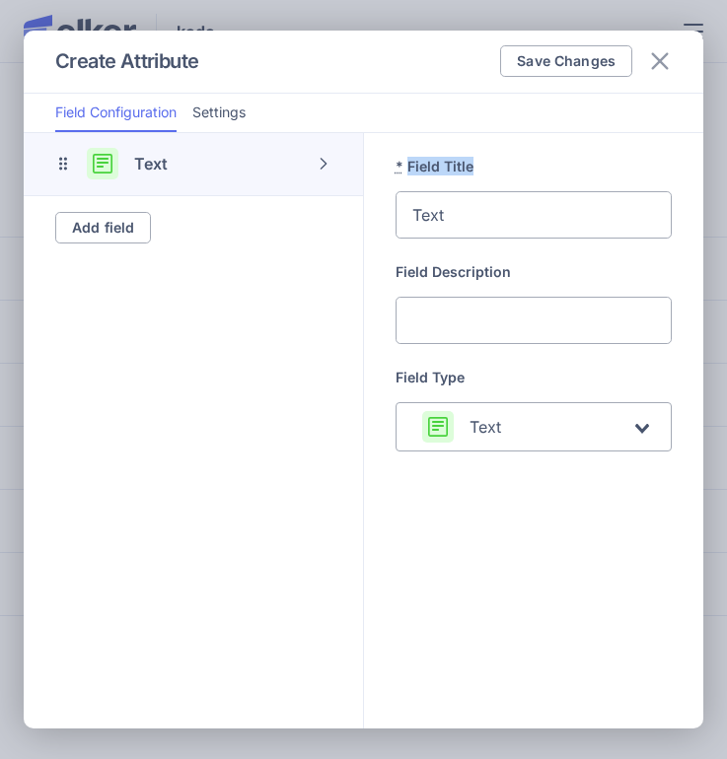
drag, startPoint x: 408, startPoint y: 164, endPoint x: 477, endPoint y: 162, distance: 69.1
click at [477, 163] on label "* Field Title" at bounding box center [533, 166] width 277 height 19
click at [410, 161] on label "* Field Title" at bounding box center [533, 166] width 277 height 19
click at [410, 191] on input "Text" at bounding box center [533, 214] width 277 height 47
drag, startPoint x: 410, startPoint y: 161, endPoint x: 501, endPoint y: 161, distance: 90.7
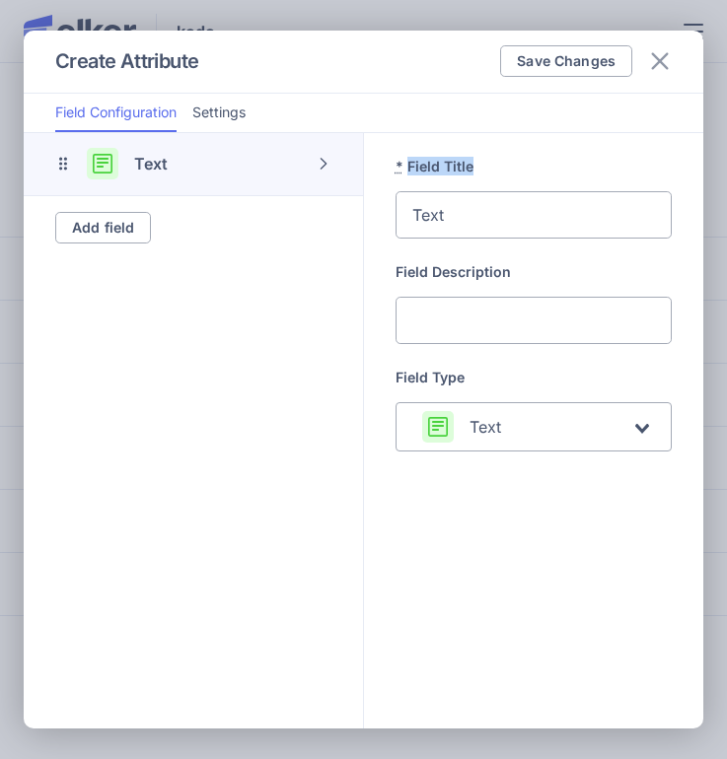
click at [501, 161] on label "* Field Title" at bounding box center [533, 166] width 277 height 19
click at [671, 52] on icon at bounding box center [660, 61] width 24 height 24
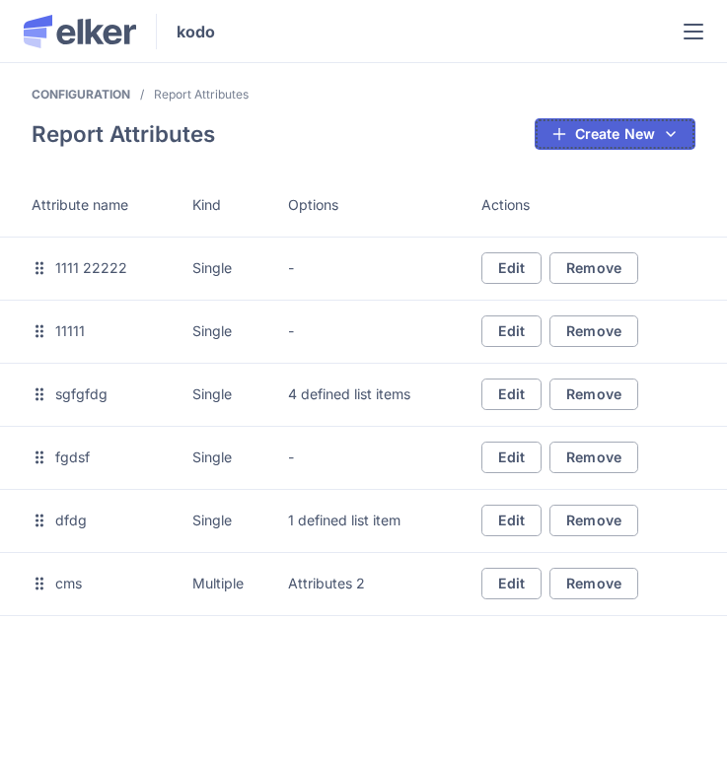
click at [597, 135] on button "Create New" at bounding box center [615, 134] width 161 height 32
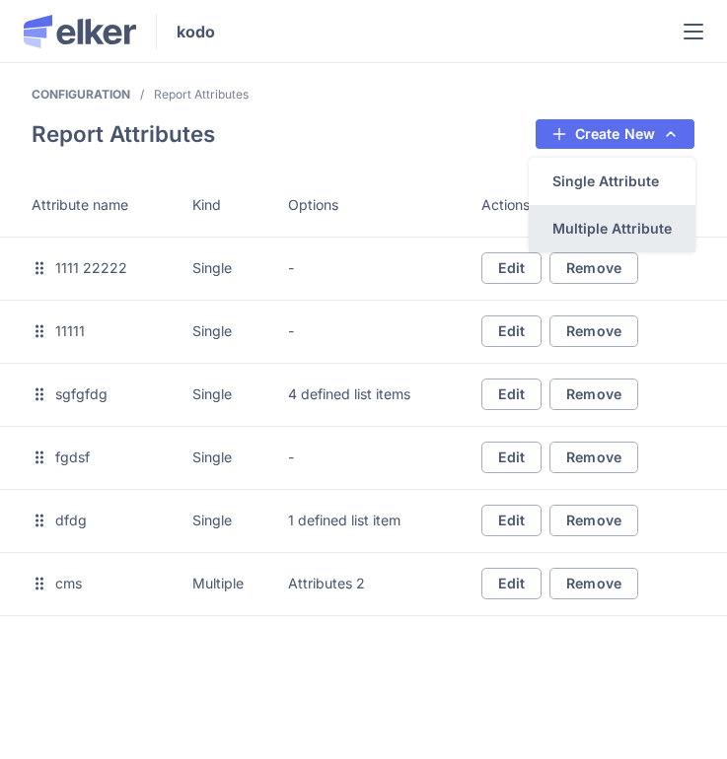
click at [594, 217] on div "Multiple Attribute" at bounding box center [612, 228] width 167 height 47
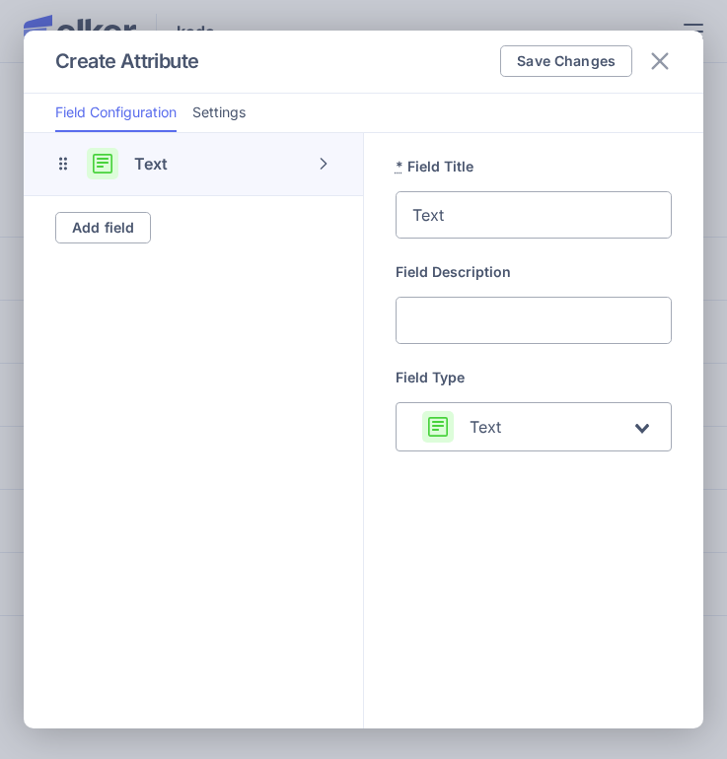
click at [521, 215] on input "Text" at bounding box center [533, 214] width 277 height 47
click at [221, 115] on span "Settings" at bounding box center [218, 113] width 53 height 20
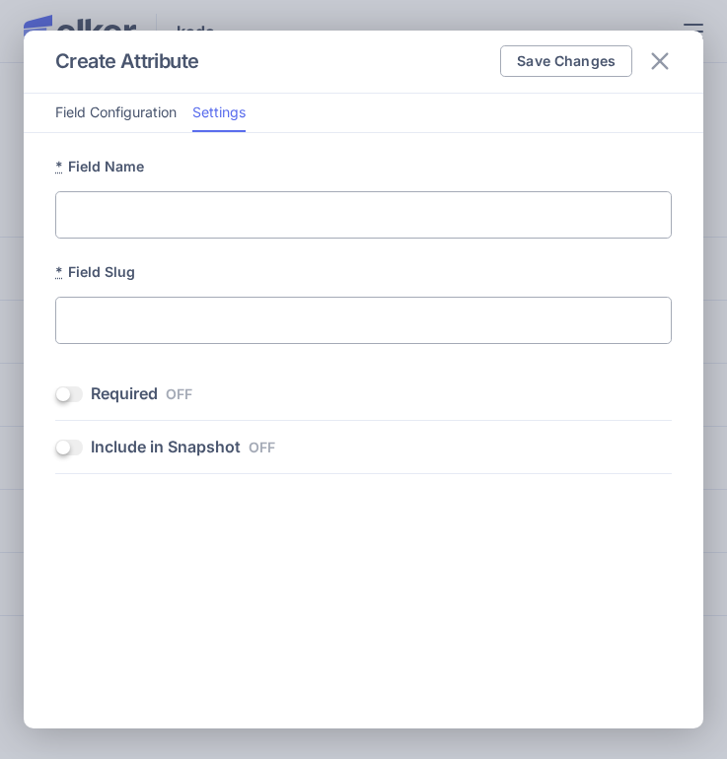
click at [145, 108] on span "Field Configuration" at bounding box center [115, 113] width 121 height 20
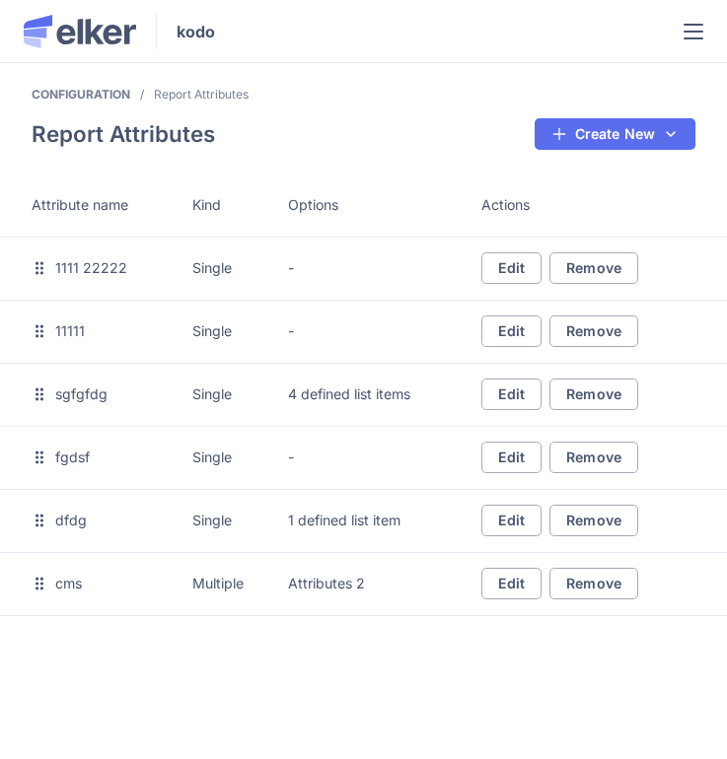
click at [700, 38] on div at bounding box center [693, 31] width 20 height 62
click at [689, 29] on div at bounding box center [693, 32] width 20 height 16
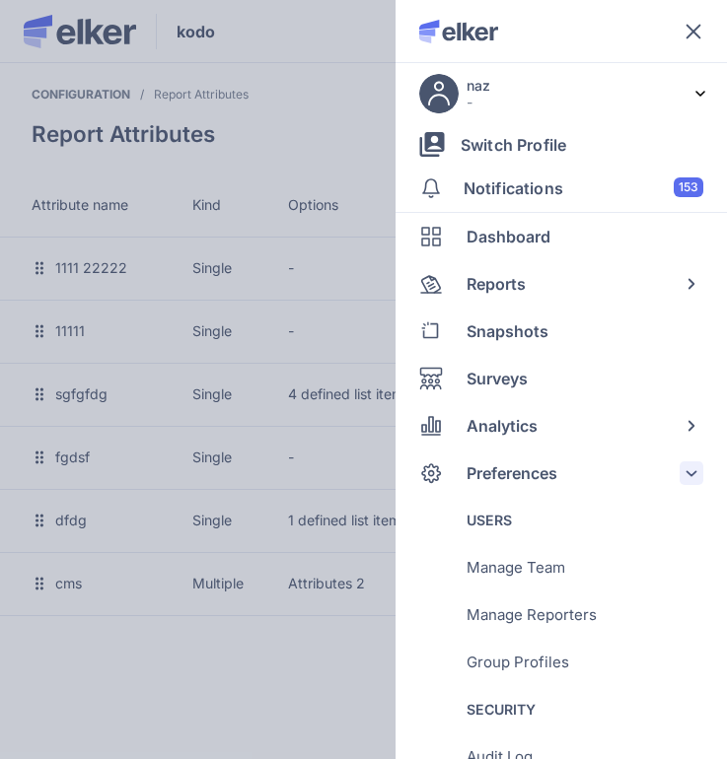
scroll to position [826, 0]
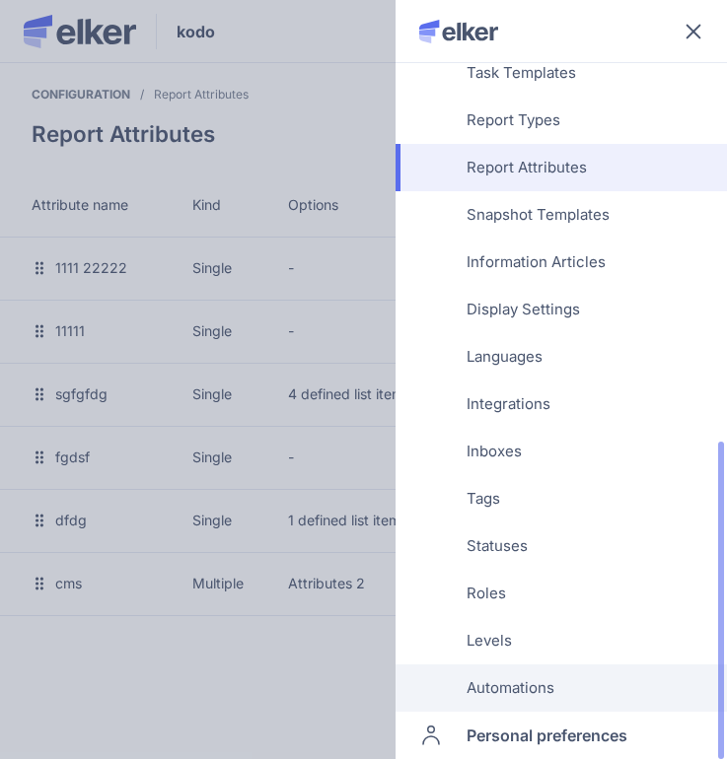
click at [491, 681] on span "Automations" at bounding box center [510, 688] width 88 height 47
click at [491, 681] on div "kodo naz - Logout Switch Profile Notifications 153 Dashboard Reports Drafts Sna…" at bounding box center [363, 379] width 727 height 759
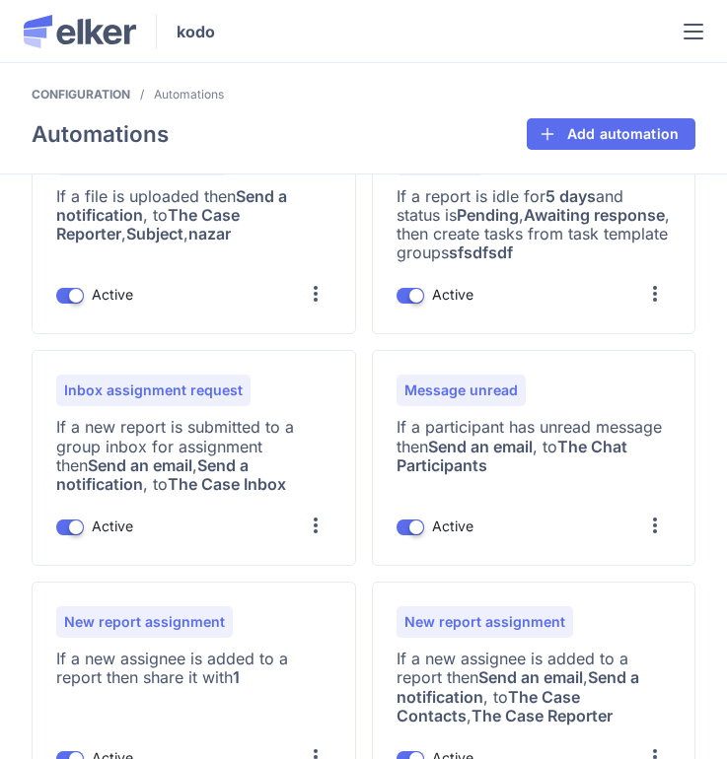
scroll to position [458, 0]
